Goal: Find specific page/section: Find specific page/section

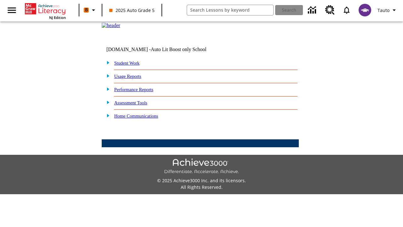
click at [131, 66] on link "Student Work" at bounding box center [126, 62] width 25 height 5
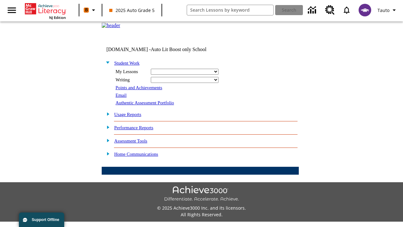
select select "/options/reports/?report_id=24&atype=14&section=2"
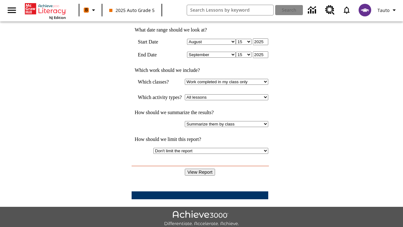
click at [200, 169] on input "View Report" at bounding box center [200, 172] width 30 height 7
